Goal: Information Seeking & Learning: Learn about a topic

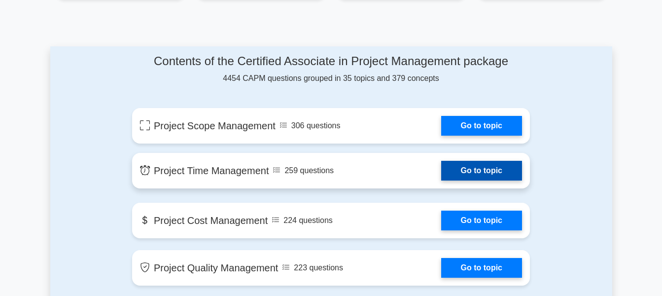
scroll to position [493, 0]
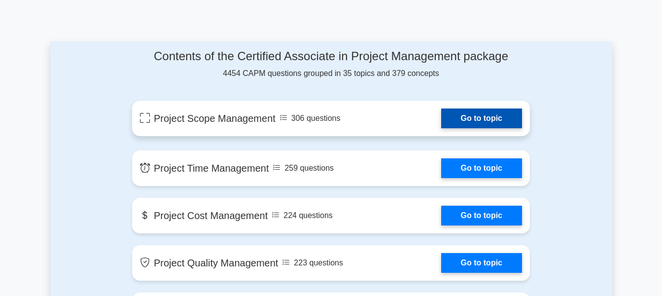
click at [466, 119] on link "Go to topic" at bounding box center [481, 118] width 81 height 20
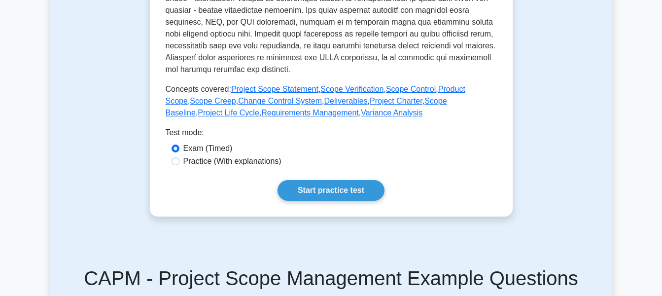
scroll to position [444, 0]
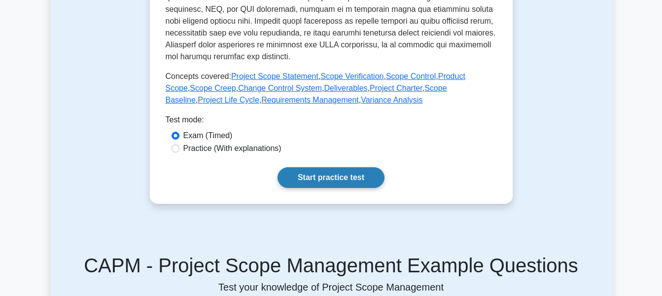
click at [329, 176] on link "Start practice test" at bounding box center [331, 177] width 107 height 21
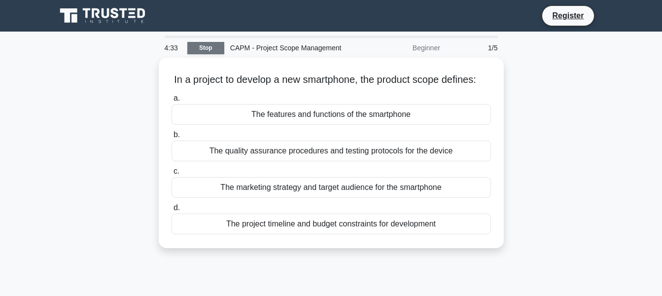
click at [203, 46] on link "Stop" at bounding box center [205, 48] width 37 height 12
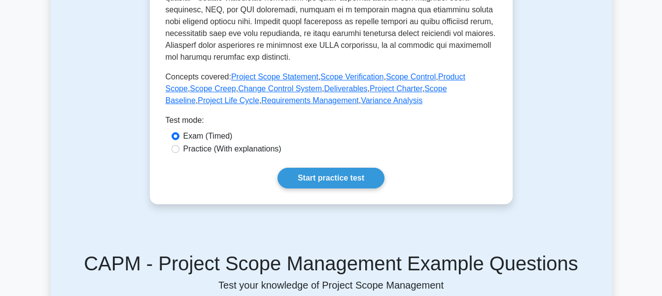
scroll to position [446, 0]
